Goal: Information Seeking & Learning: Learn about a topic

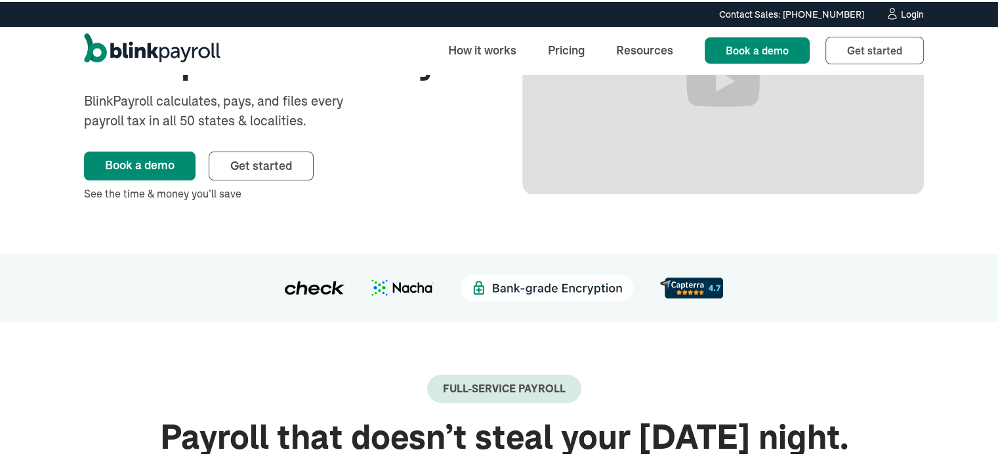
scroll to position [197, 0]
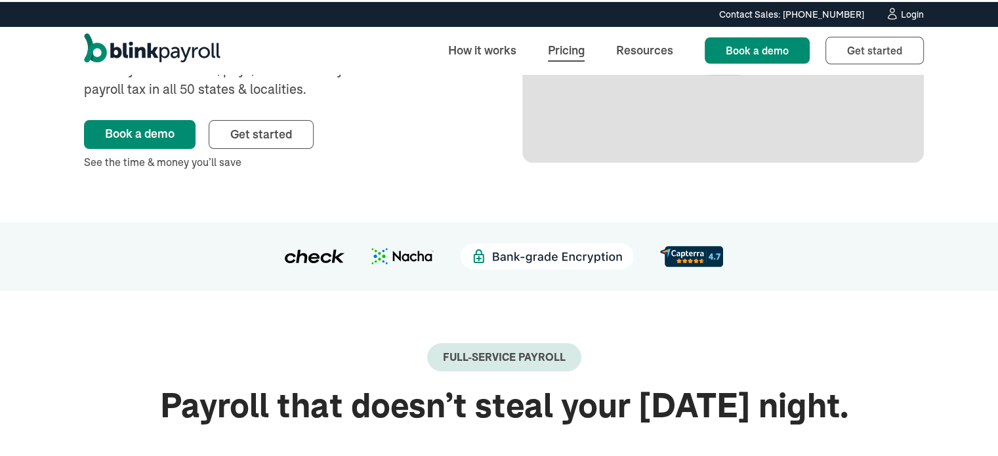
click at [562, 47] on link "Pricing" at bounding box center [566, 48] width 58 height 28
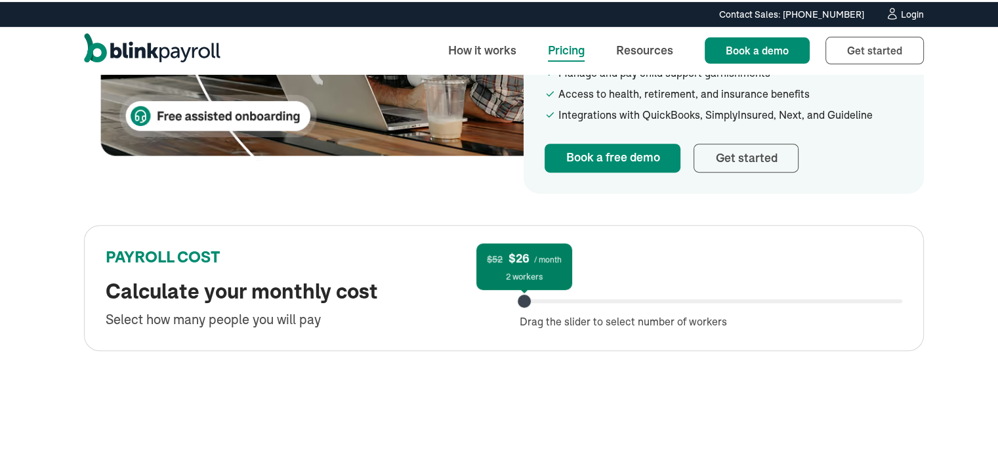
scroll to position [591, 0]
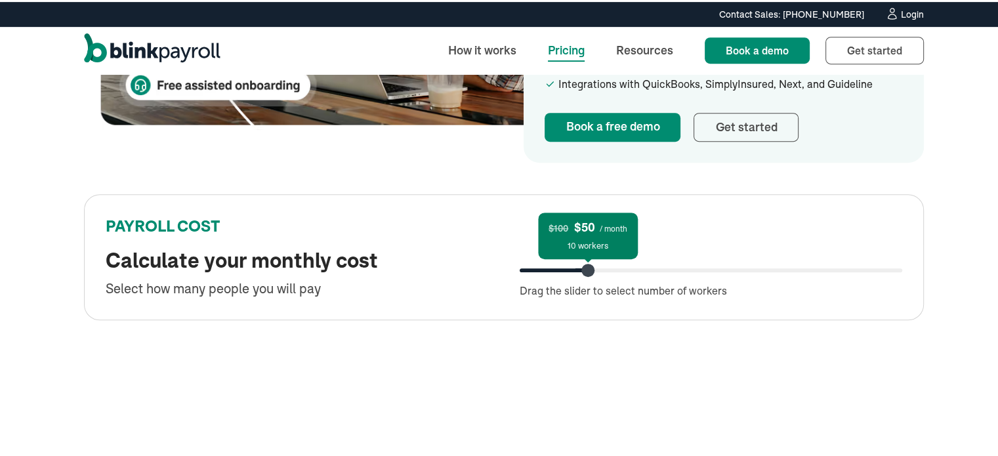
drag, startPoint x: 521, startPoint y: 274, endPoint x: 587, endPoint y: 270, distance: 65.7
click at [587, 270] on div at bounding box center [587, 268] width 13 height 13
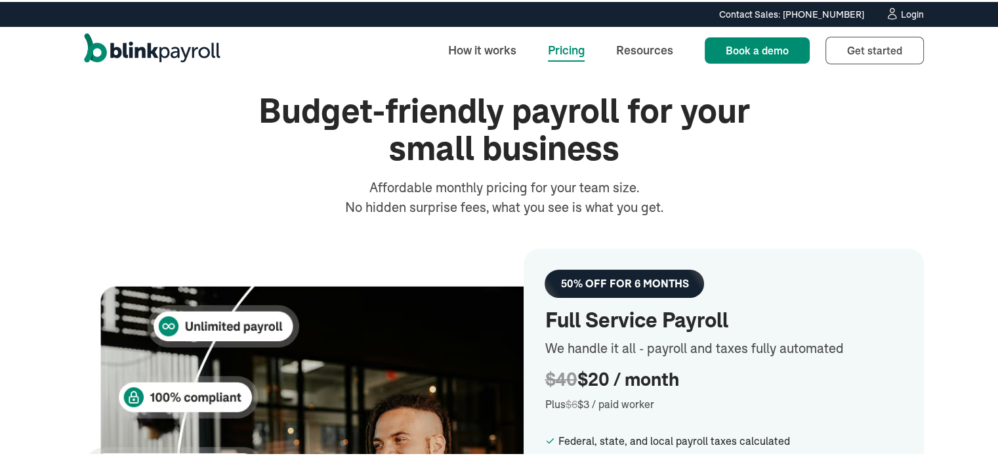
scroll to position [0, 0]
